Goal: Task Accomplishment & Management: Manage account settings

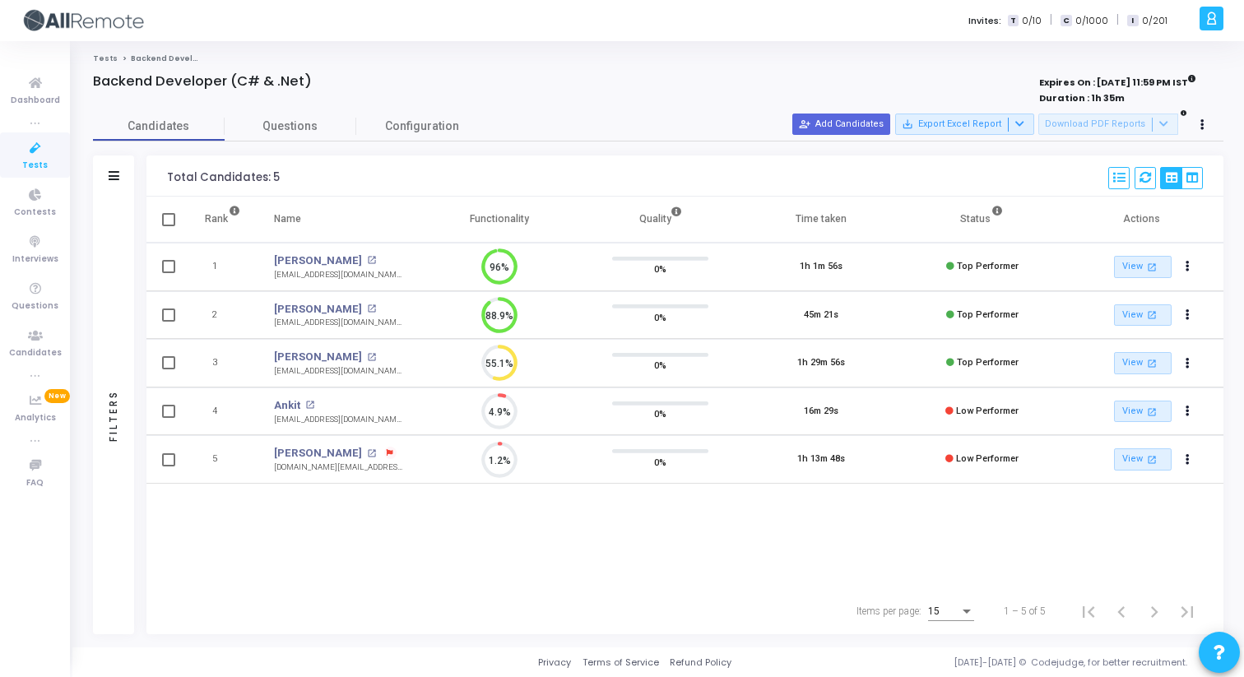
drag, startPoint x: 166, startPoint y: 175, endPoint x: 295, endPoint y: 175, distance: 128.3
click at [295, 176] on div "Total Candidates: 5 Select S No Name Questions Functionality Quality Time Taken…" at bounding box center [684, 175] width 1077 height 41
click at [295, 175] on div "Total Candidates: 5 Select S No Name Questions Functionality Quality Time Taken…" at bounding box center [684, 175] width 1077 height 41
drag, startPoint x: 295, startPoint y: 175, endPoint x: 165, endPoint y: 176, distance: 129.2
click at [165, 176] on div "Total Candidates: 5 Select S No Name Questions Functionality Quality Time Taken…" at bounding box center [684, 175] width 1077 height 41
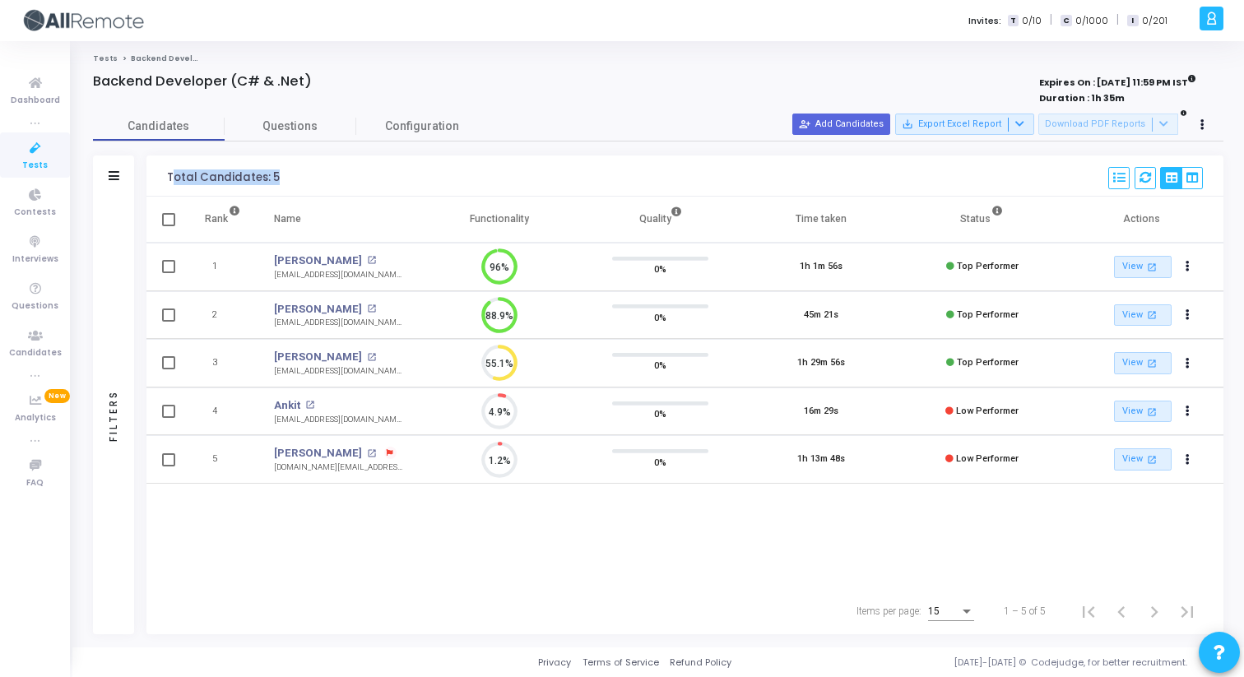
click at [165, 176] on div "Total Candidates: 5 Select S No Name Questions Functionality Quality Time Taken…" at bounding box center [684, 175] width 1077 height 41
drag, startPoint x: 163, startPoint y: 176, endPoint x: 305, endPoint y: 193, distance: 143.3
click at [305, 193] on div "Total Candidates: 5 Select S No Name Questions Functionality Quality Time Taken…" at bounding box center [684, 175] width 1077 height 41
click at [291, 182] on div "Total Candidates: 5 Select S No Name Questions Functionality Quality Time Taken…" at bounding box center [684, 175] width 1077 height 41
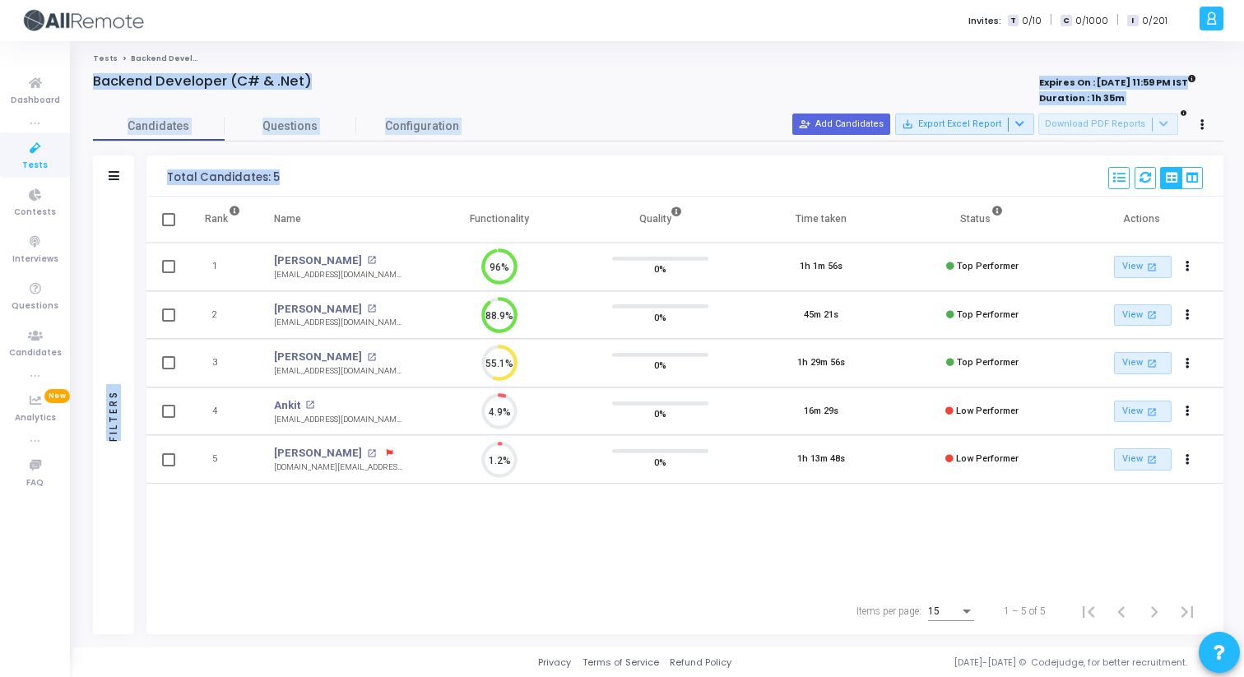
drag, startPoint x: 291, startPoint y: 182, endPoint x: 91, endPoint y: 77, distance: 225.9
click at [91, 77] on div "Backend Developer (C# & .Net) Expires On : [DATE] 11:59 PM IST Duration : 1h 35…" at bounding box center [658, 353] width 1147 height 561
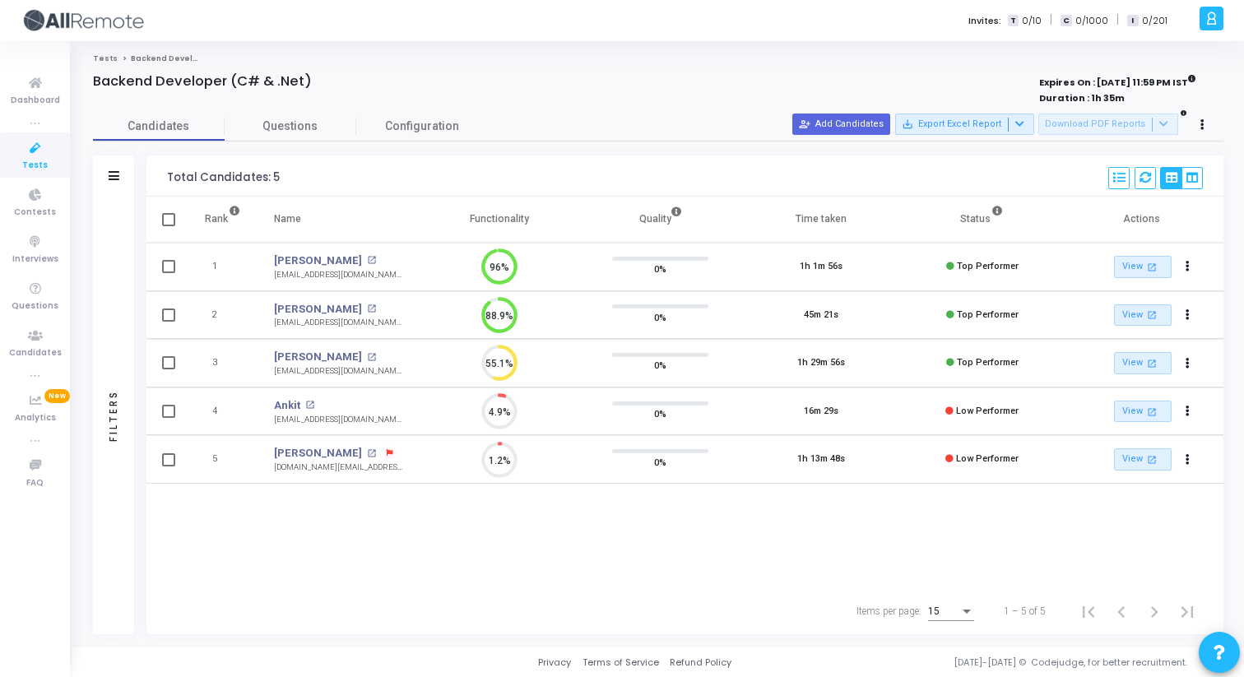
click at [80, 73] on div "Tests Backend Developer (C# & .Net) Backend Developer (C# & .Net) Expires On : …" at bounding box center [657, 344] width 1171 height 582
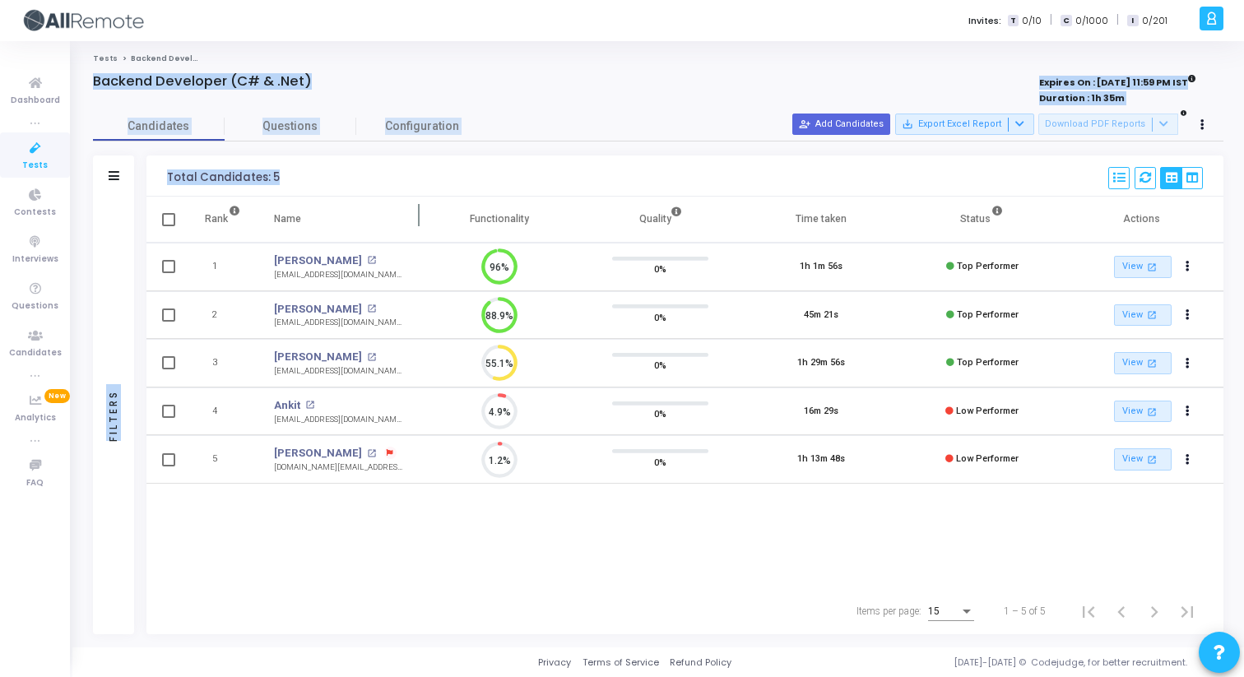
drag, startPoint x: 80, startPoint y: 73, endPoint x: 317, endPoint y: 197, distance: 267.5
click at [315, 196] on div "Tests Backend Developer (C# & .Net) Backend Developer (C# & .Net) Expires On : …" at bounding box center [657, 344] width 1171 height 582
click at [317, 197] on th "Name" at bounding box center [337, 220] width 161 height 46
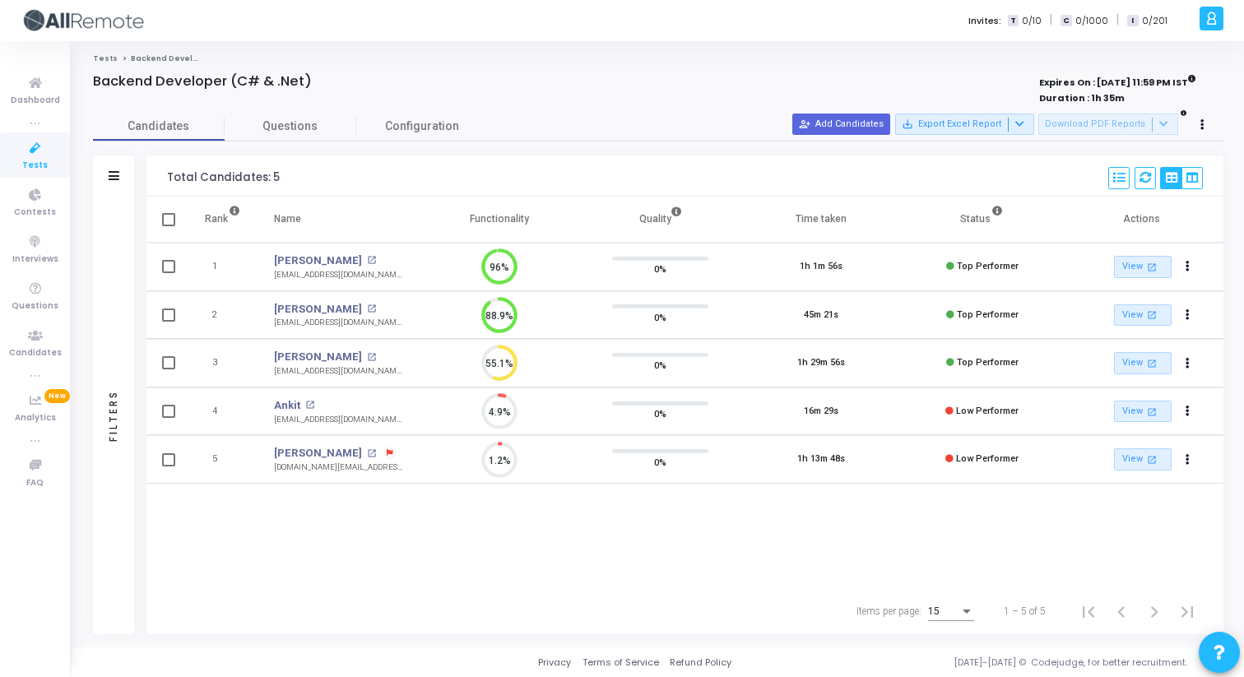
drag, startPoint x: 317, startPoint y: 197, endPoint x: 71, endPoint y: 78, distance: 273.4
click at [71, 78] on div "Invites: T 0/10 | C 0/1000 | I 0/201 A [PERSON_NAME] Subscribe to a plan of you…" at bounding box center [622, 338] width 1244 height 677
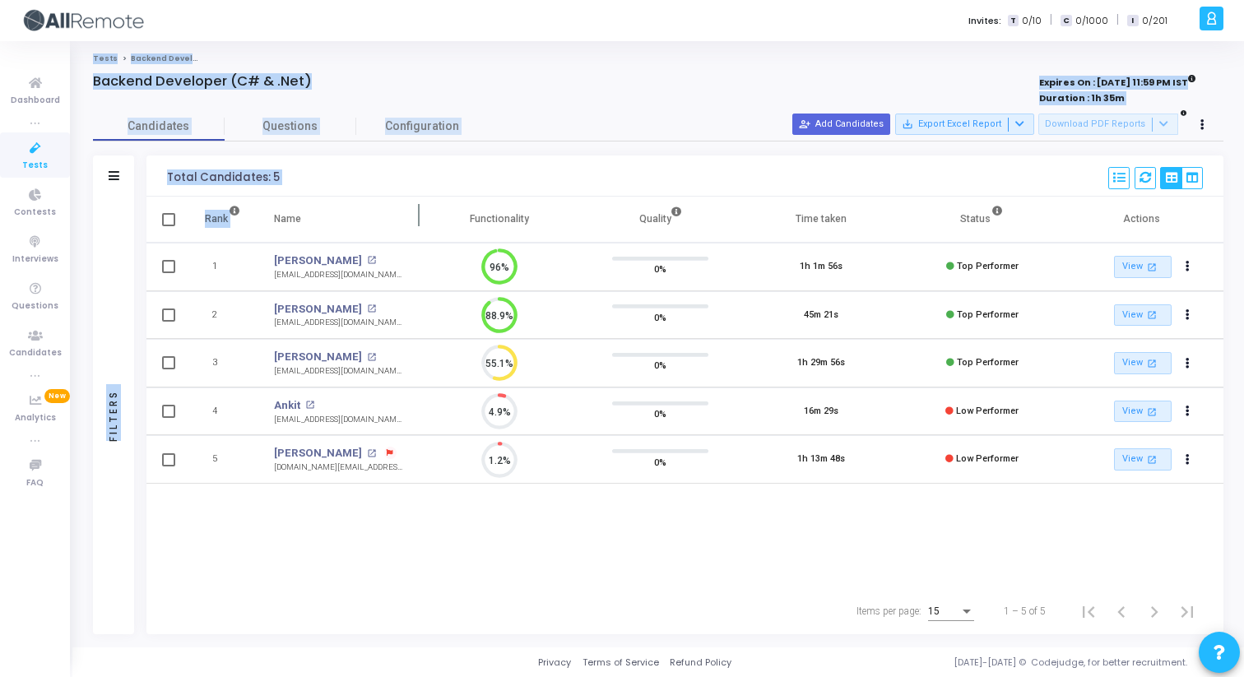
drag, startPoint x: 77, startPoint y: 58, endPoint x: 305, endPoint y: 207, distance: 272.7
click at [305, 207] on div "Tests Backend Developer (C# & .Net) Backend Developer (C# & .Net) Expires On : …" at bounding box center [657, 344] width 1171 height 582
click at [292, 179] on div "Total Candidates: 5 Select S No Name Questions Functionality Quality Time Taken…" at bounding box center [684, 175] width 1077 height 41
drag, startPoint x: 292, startPoint y: 179, endPoint x: 81, endPoint y: 53, distance: 246.1
click at [81, 53] on div "Tests Backend Developer (C# & .Net) Backend Developer (C# & .Net) Expires On : …" at bounding box center [657, 344] width 1171 height 606
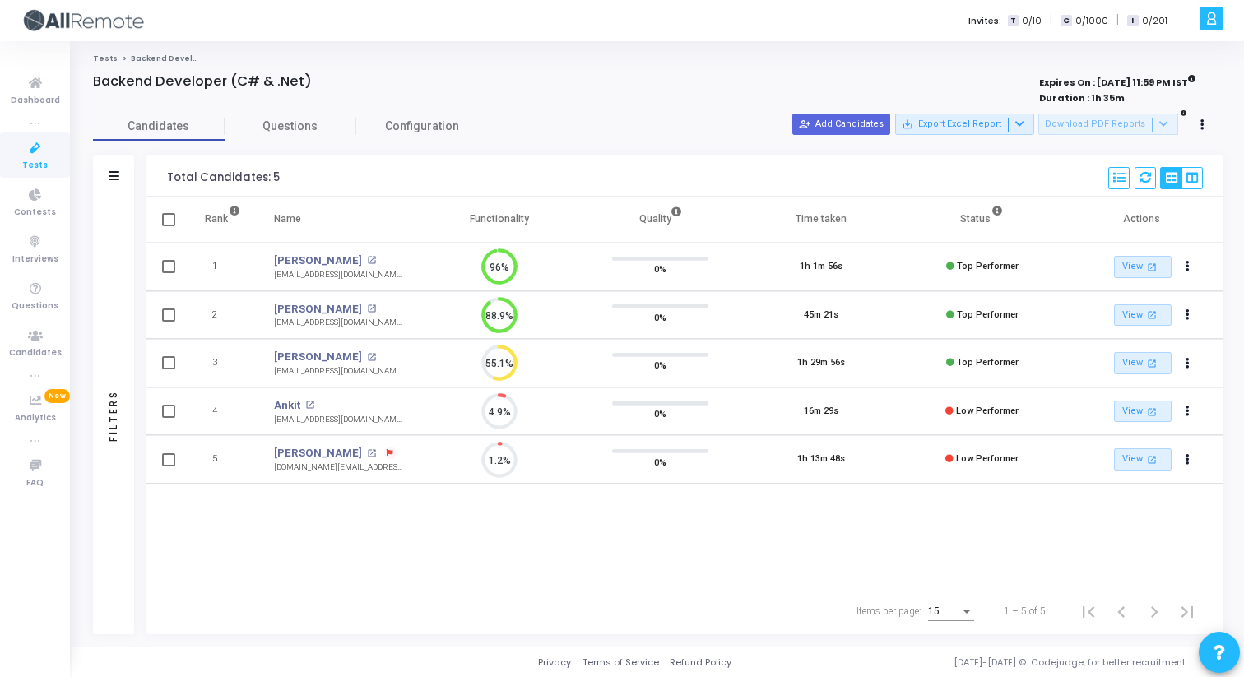
click at [81, 53] on div "Tests Backend Developer (C# & .Net) Backend Developer (C# & .Net) Expires On : …" at bounding box center [657, 344] width 1171 height 606
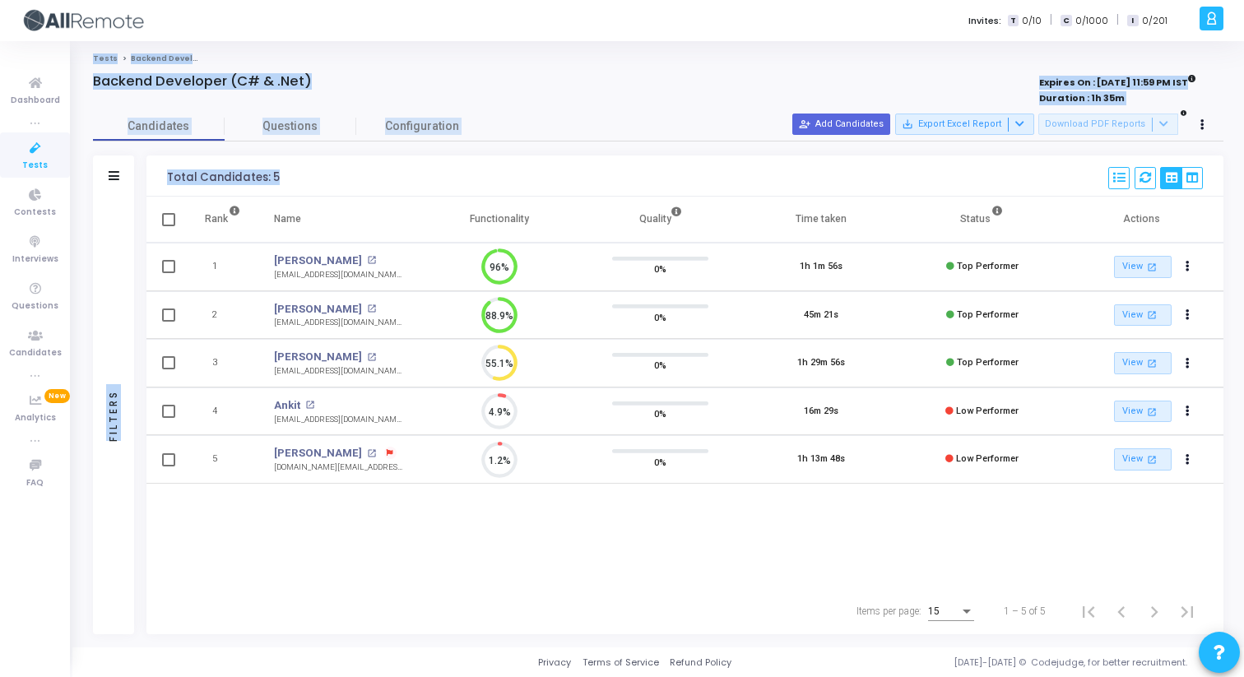
drag, startPoint x: 81, startPoint y: 53, endPoint x: 306, endPoint y: 192, distance: 264.8
click at [306, 192] on div "Tests Backend Developer (C# & .Net) Backend Developer (C# & .Net) Expires On : …" at bounding box center [657, 344] width 1171 height 606
click at [306, 192] on div "Total Candidates: 5 Select S No Name Questions Functionality Quality Time Taken…" at bounding box center [684, 175] width 1077 height 41
drag, startPoint x: 306, startPoint y: 192, endPoint x: 88, endPoint y: 57, distance: 256.4
click at [88, 57] on div "Tests Backend Developer (C# & .Net) Backend Developer (C# & .Net) Expires On : …" at bounding box center [657, 344] width 1171 height 582
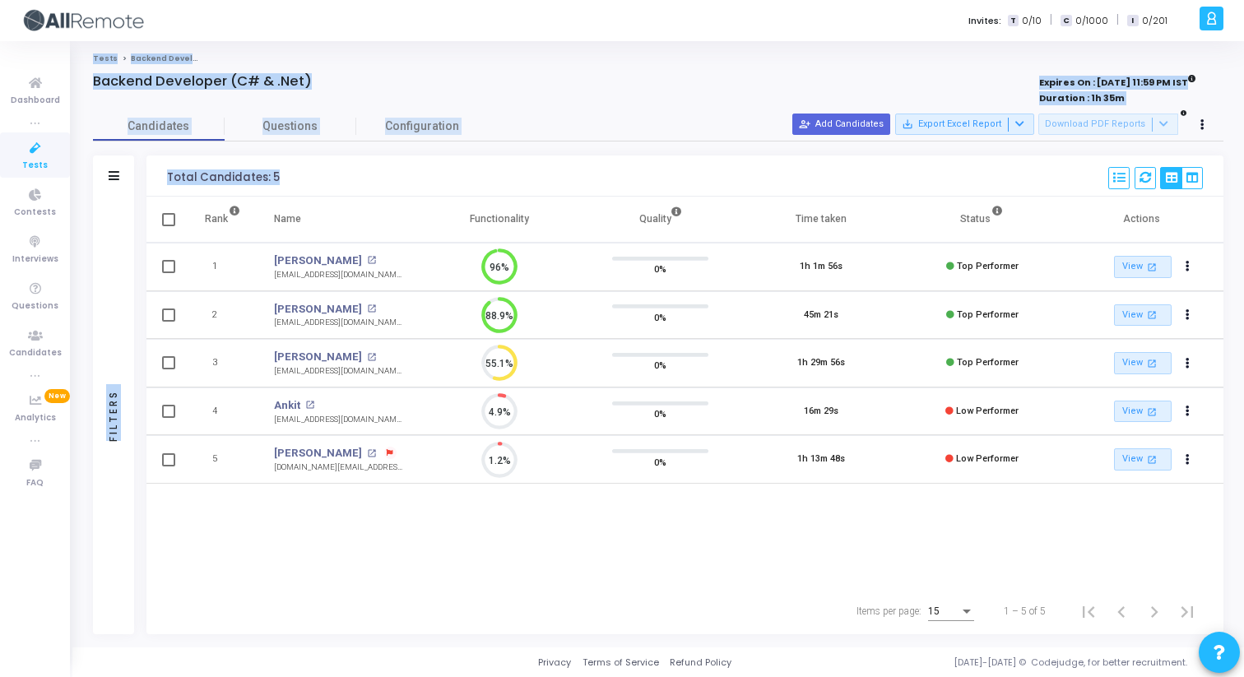
click at [88, 57] on div "Tests Backend Developer (C# & .Net) Backend Developer (C# & .Net) Expires On : …" at bounding box center [657, 344] width 1171 height 582
drag, startPoint x: 79, startPoint y: 58, endPoint x: 304, endPoint y: 176, distance: 253.9
click at [303, 175] on div "Tests Backend Developer (C# & .Net) Backend Developer (C# & .Net) Expires On : …" at bounding box center [657, 344] width 1171 height 582
click at [304, 176] on div "Total Candidates: 5 Select S No Name Questions Functionality Quality Time Taken…" at bounding box center [684, 175] width 1077 height 41
drag, startPoint x: 304, startPoint y: 176, endPoint x: 77, endPoint y: 54, distance: 256.9
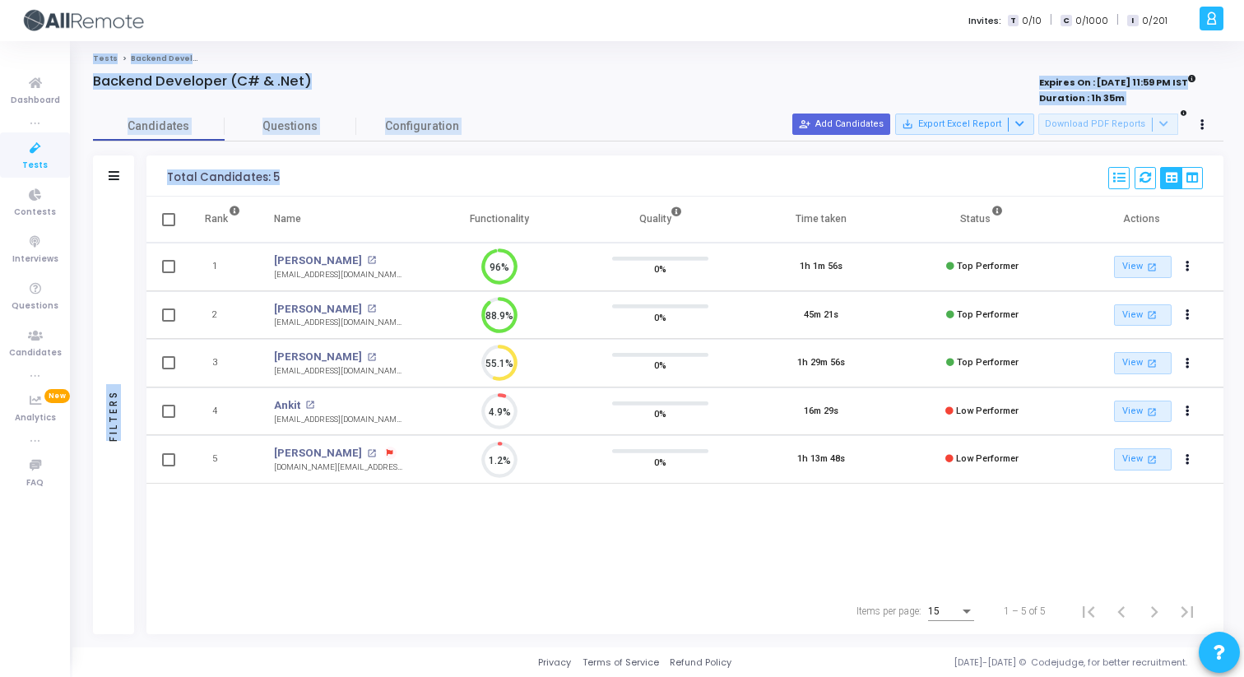
click at [77, 54] on div "Tests Backend Developer (C# & .Net) Backend Developer (C# & .Net) Expires On : …" at bounding box center [657, 344] width 1171 height 582
